Goal: Transaction & Acquisition: Purchase product/service

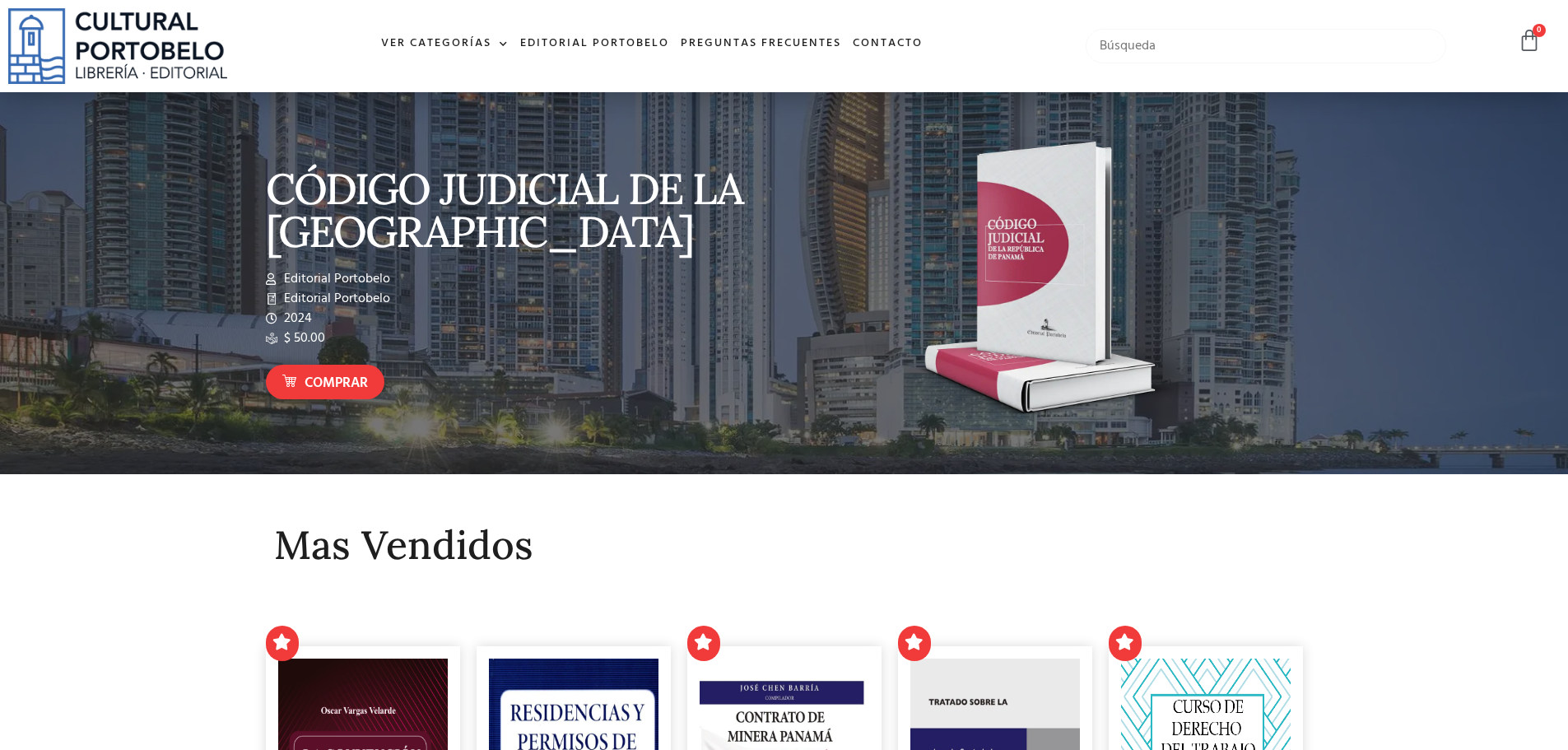
click at [1156, 50] on input "text" at bounding box center [1266, 47] width 361 height 35
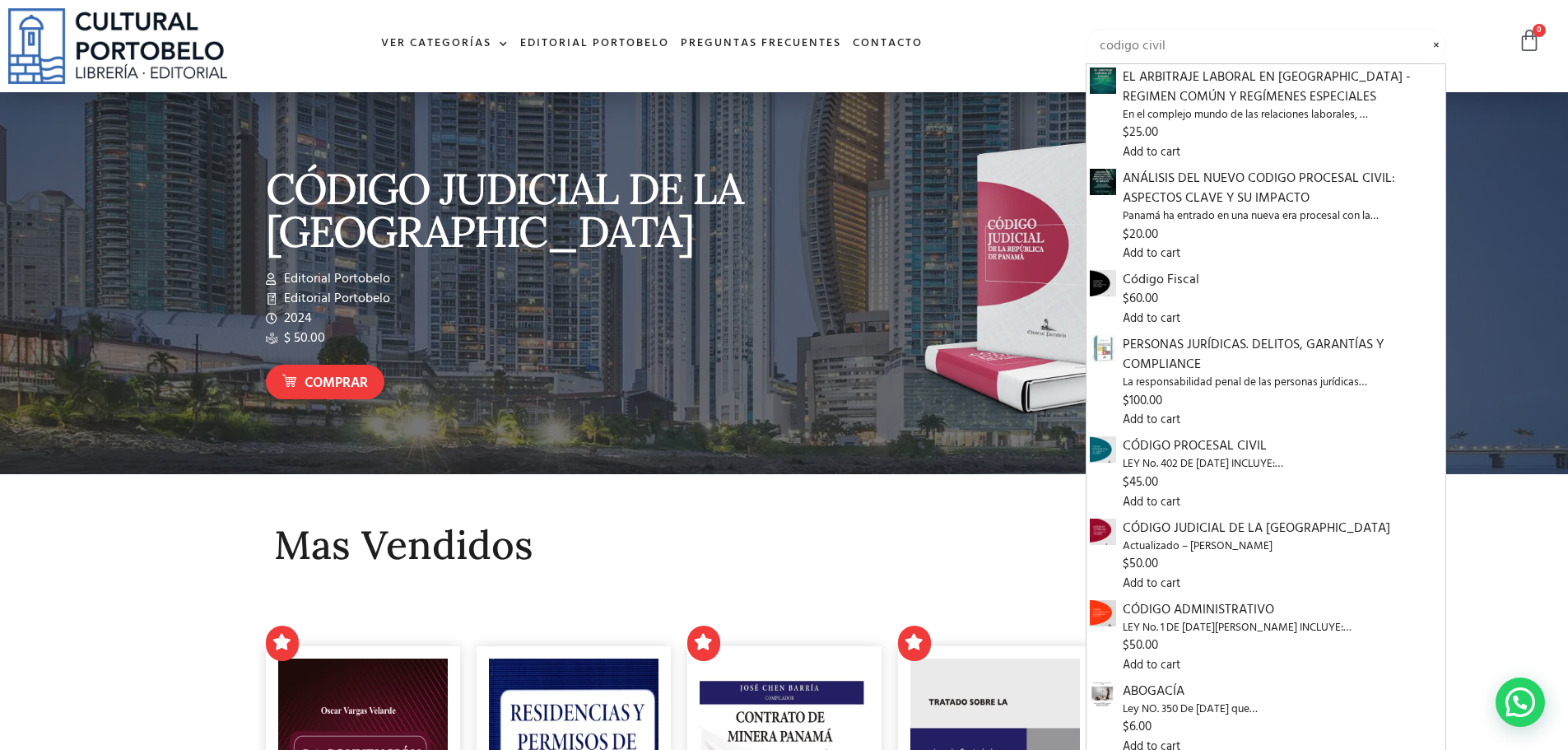
type input "codigo civil"
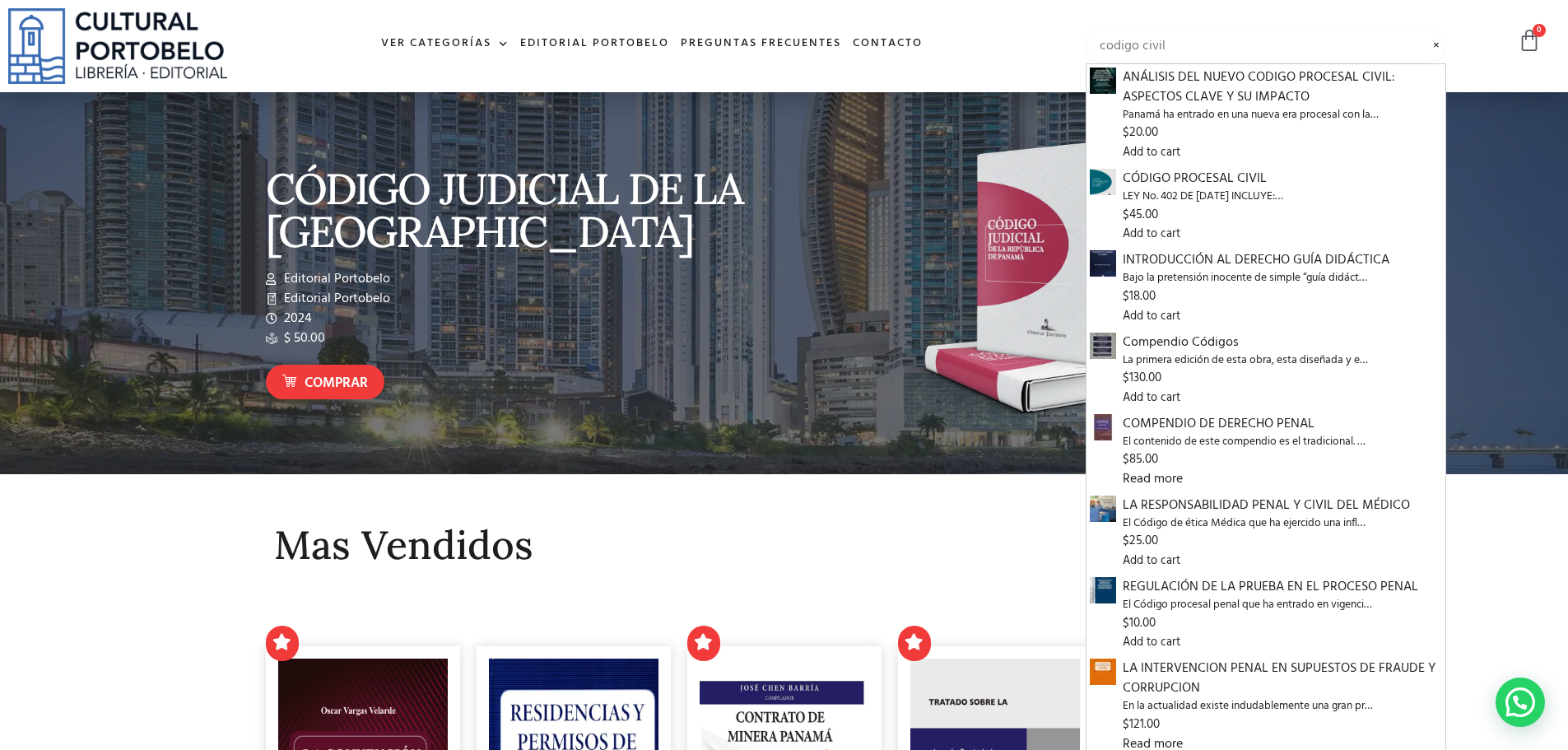
click at [1291, 47] on input "codigo civil" at bounding box center [1266, 47] width 361 height 35
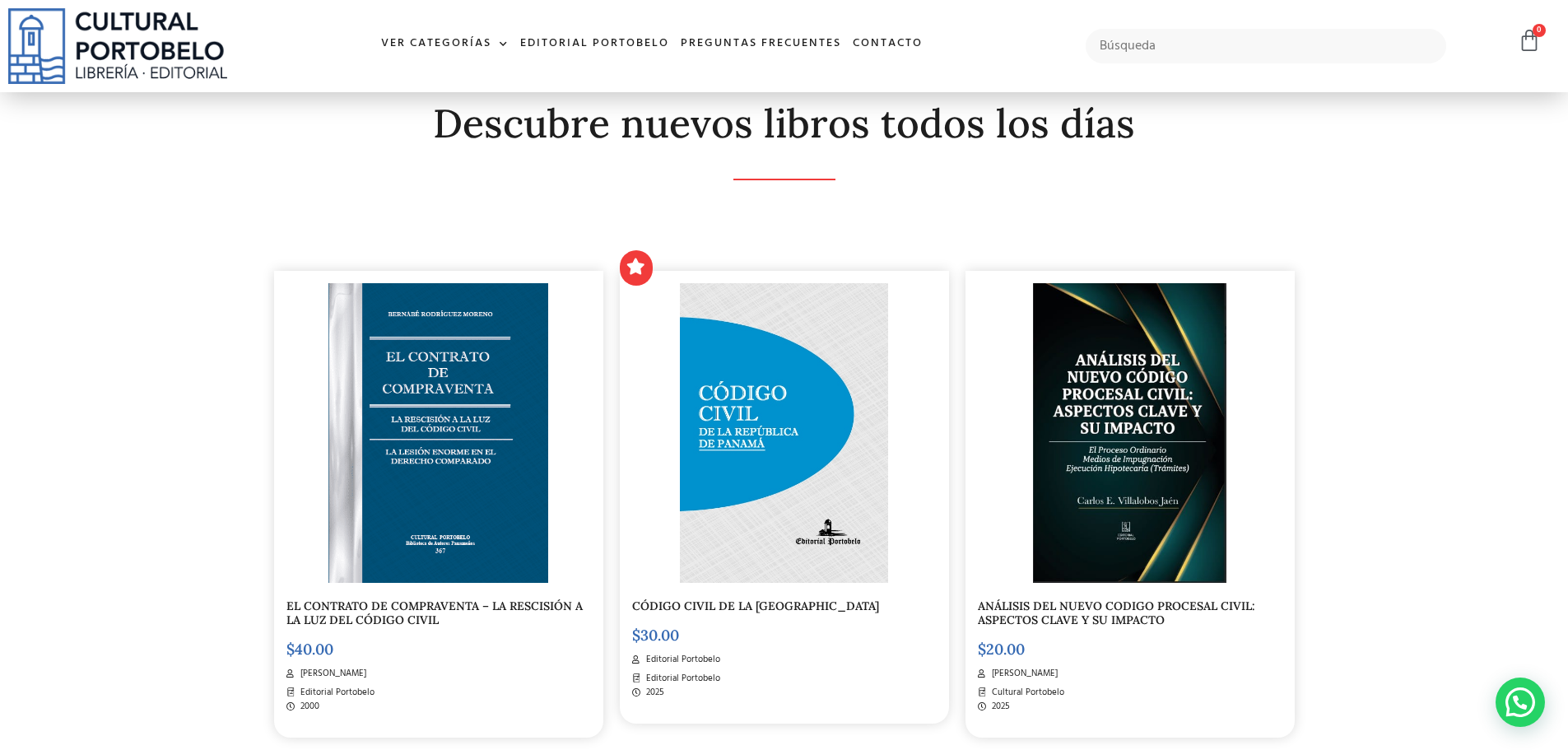
scroll to position [329, 0]
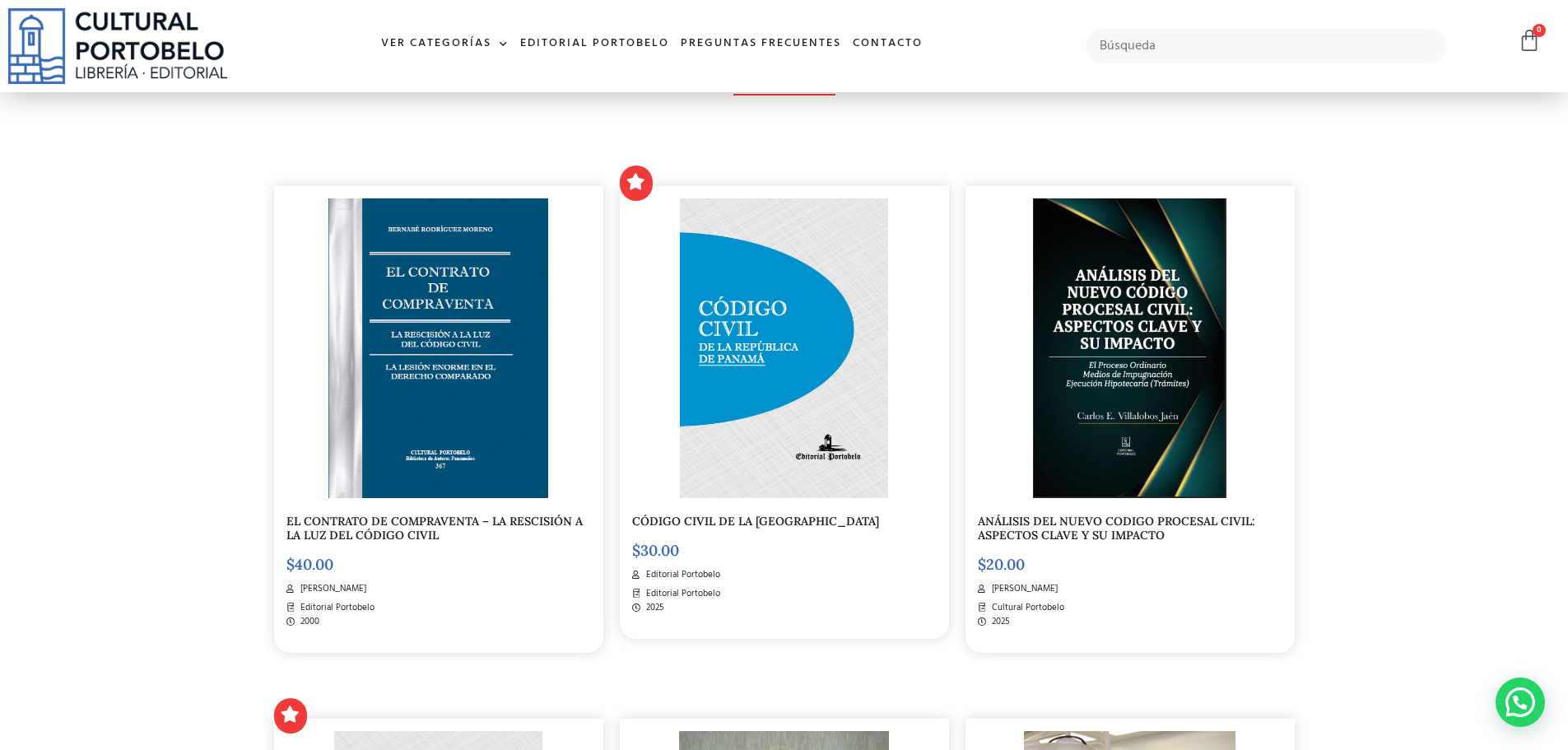
click at [738, 403] on img at bounding box center [784, 348] width 207 height 299
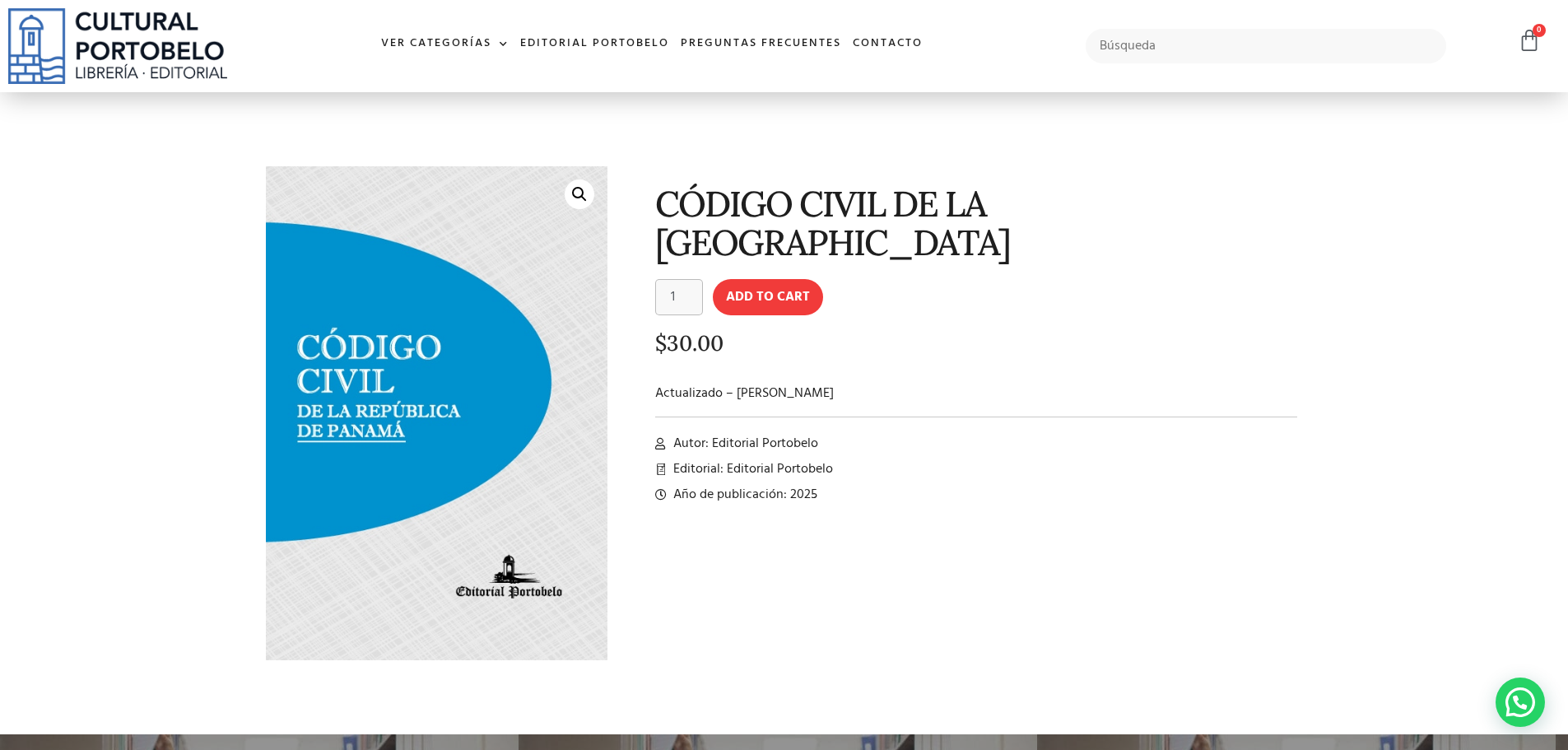
click at [825, 646] on div "CÓDIGO CIVIL DE LA [GEOGRAPHIC_DATA] CÓDIGO CIVIL DE LA [GEOGRAPHIC_DATA] quant…" at bounding box center [964, 426] width 695 height 537
